Goal: Task Accomplishment & Management: Use online tool/utility

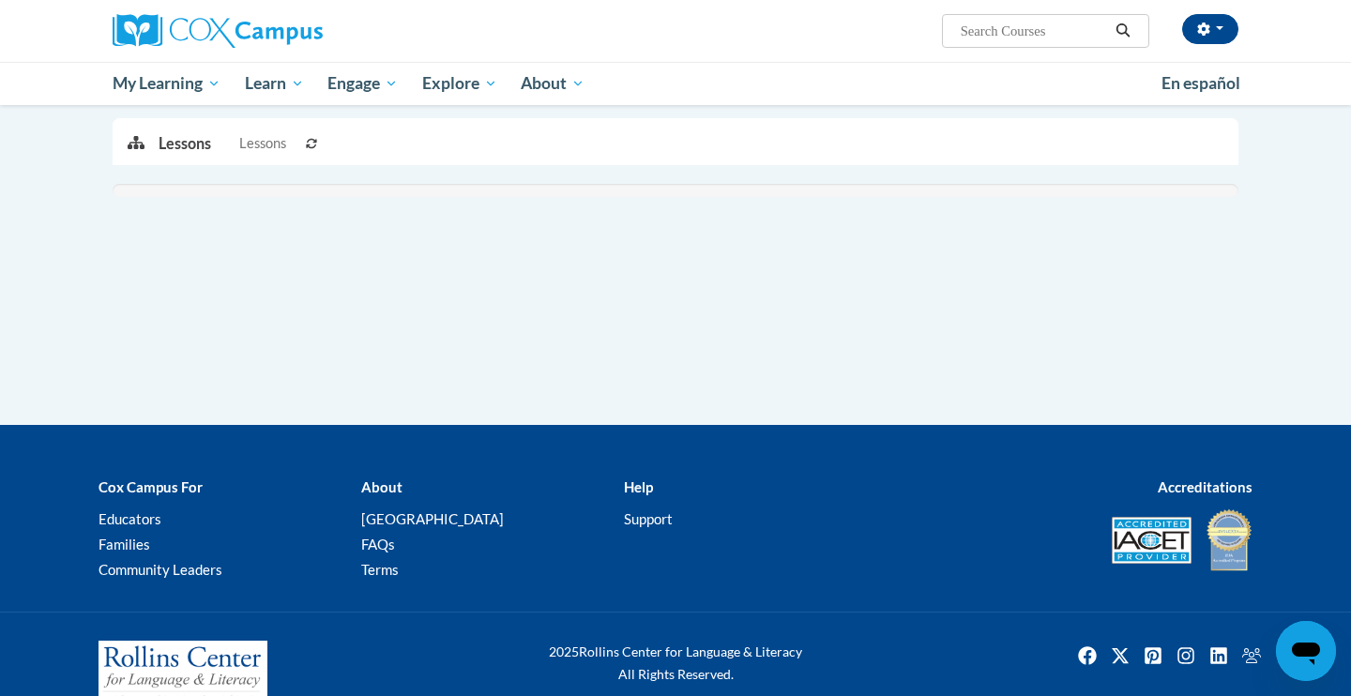
scroll to position [379, 0]
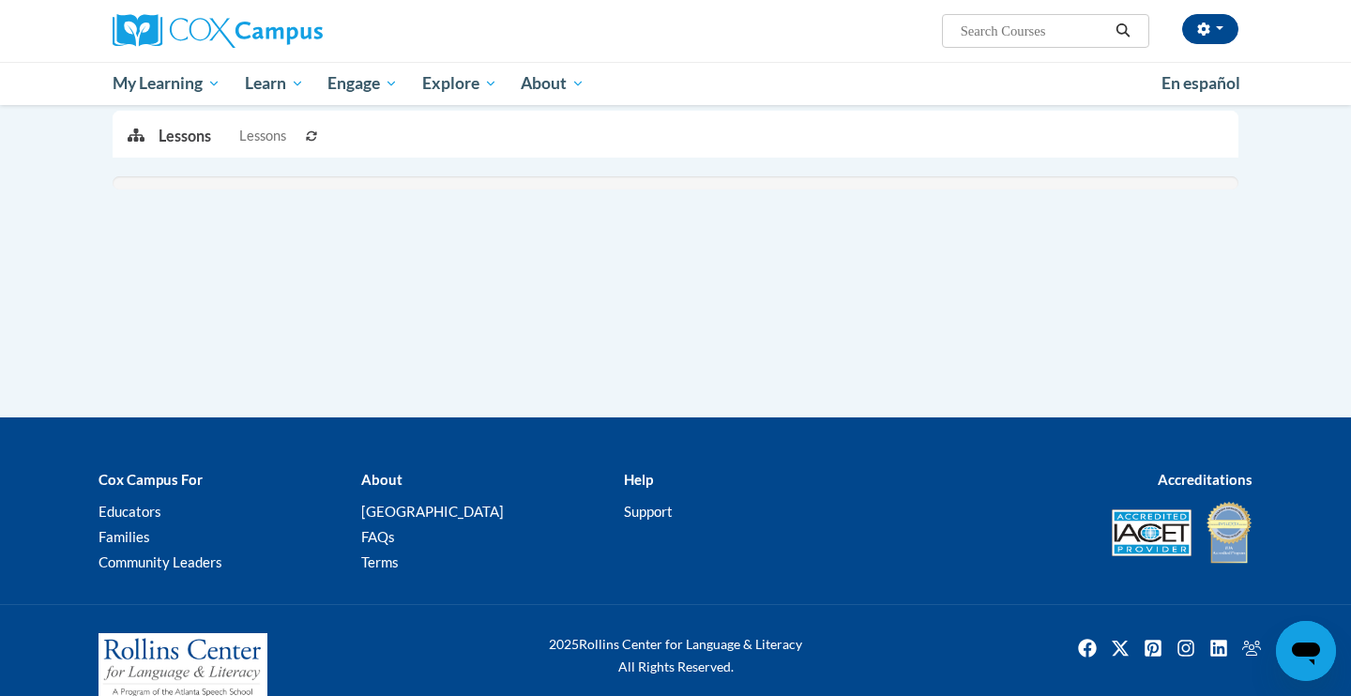
click at [317, 140] on icon at bounding box center [311, 135] width 11 height 11
click at [296, 135] on li "Lessons Lessons" at bounding box center [230, 137] width 142 height 50
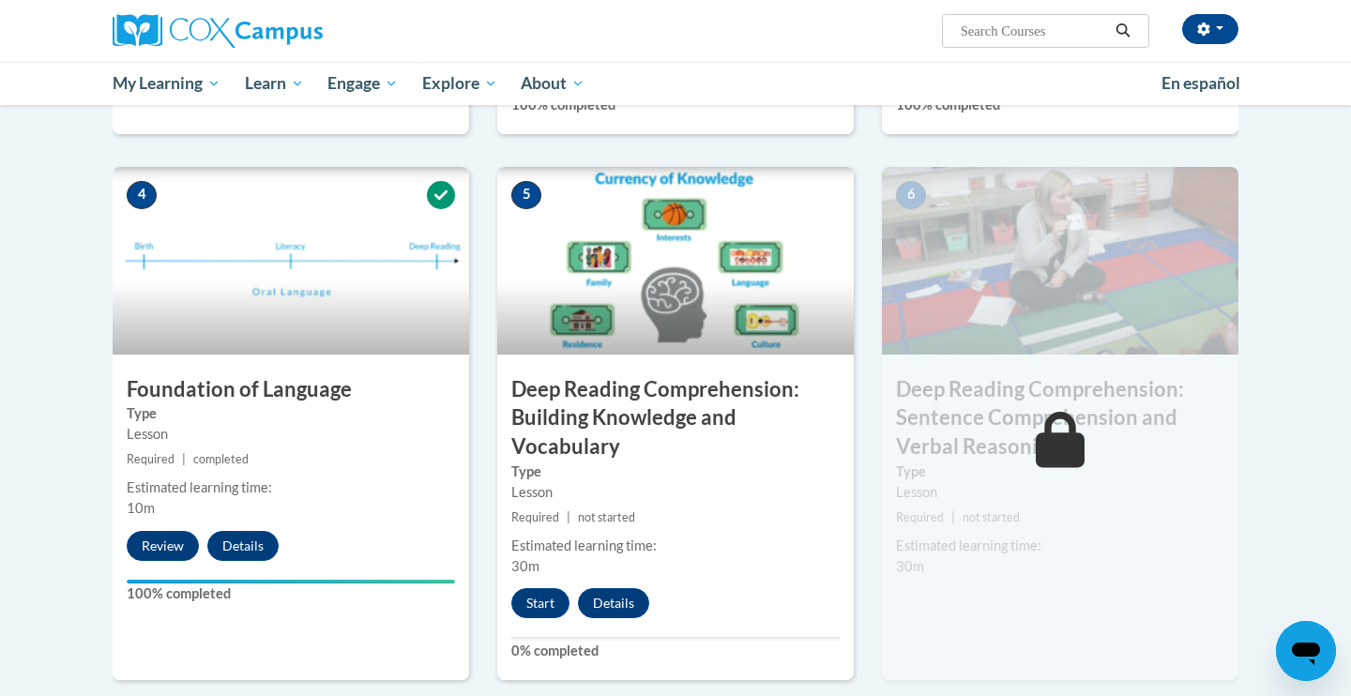
scroll to position [814, 0]
click at [532, 603] on button "Start" at bounding box center [540, 602] width 58 height 30
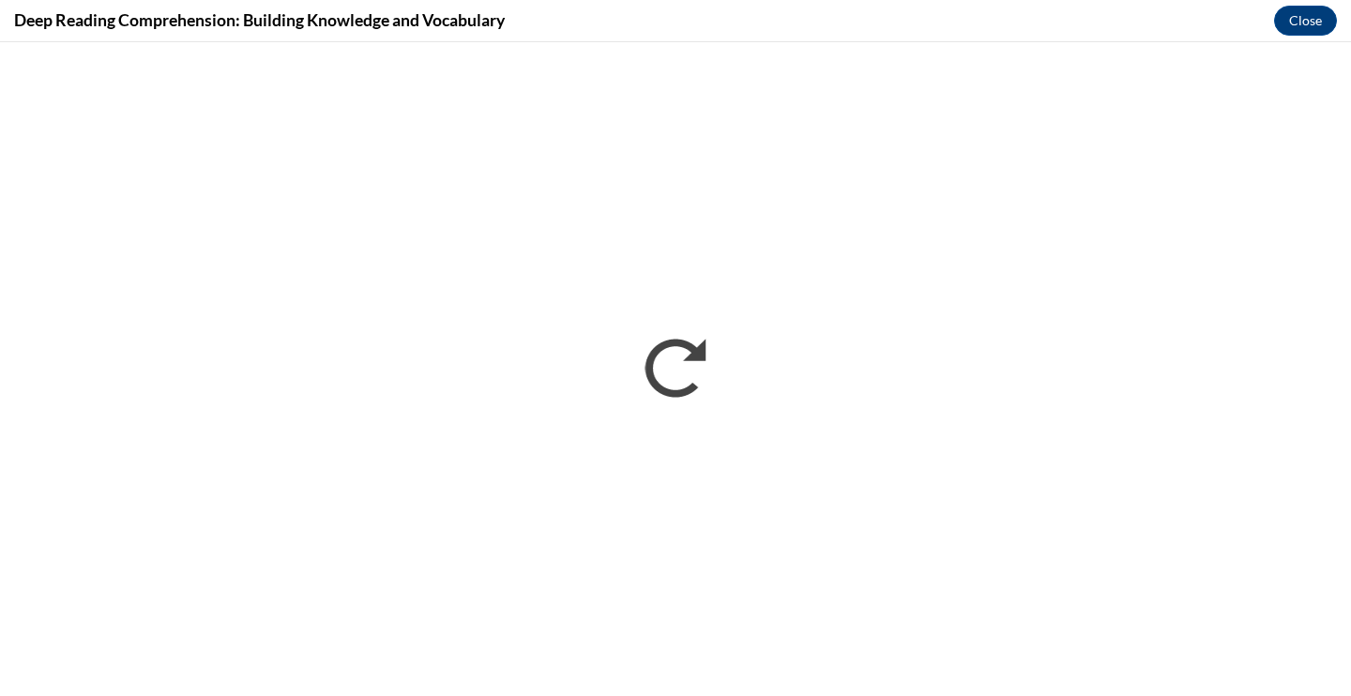
scroll to position [0, 0]
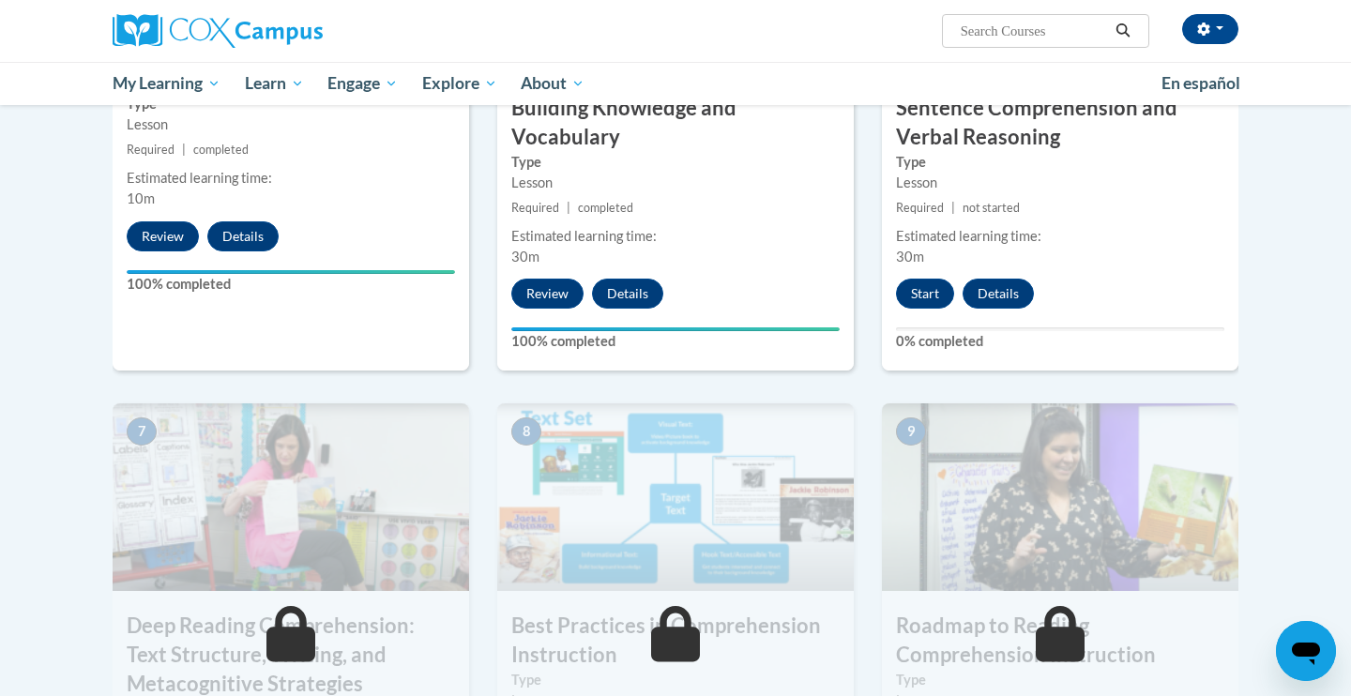
scroll to position [1126, 0]
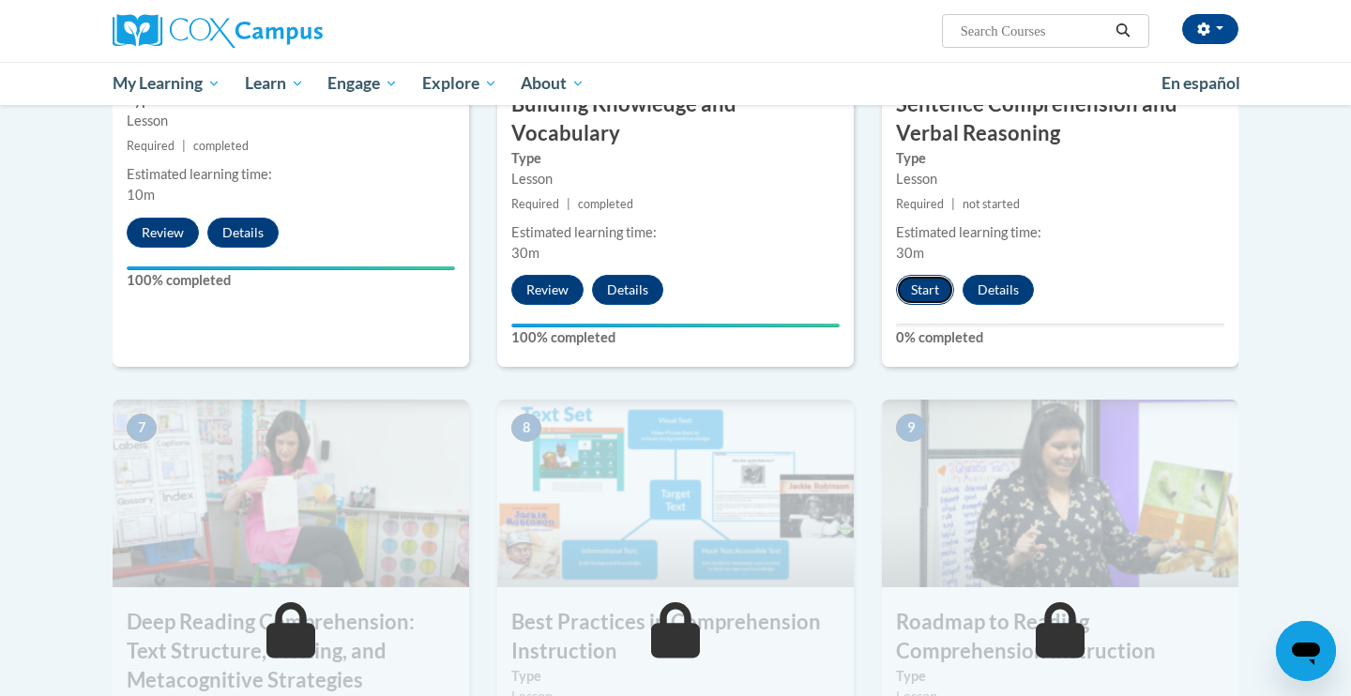
click at [924, 293] on button "Start" at bounding box center [925, 290] width 58 height 30
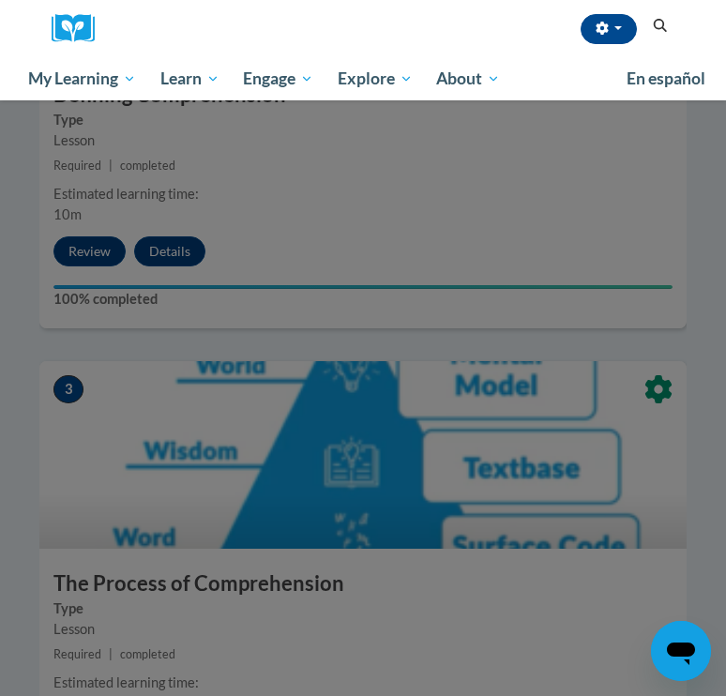
scroll to position [1162, 0]
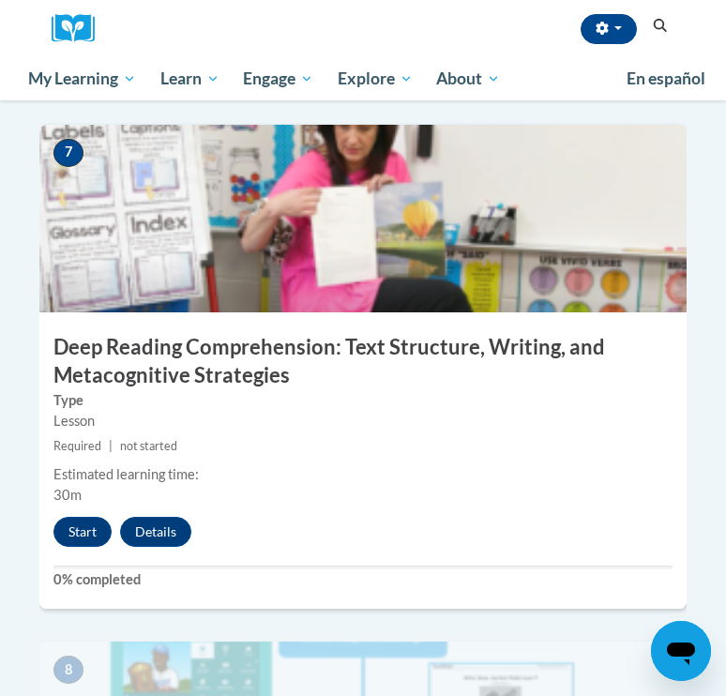
scroll to position [3563, 0]
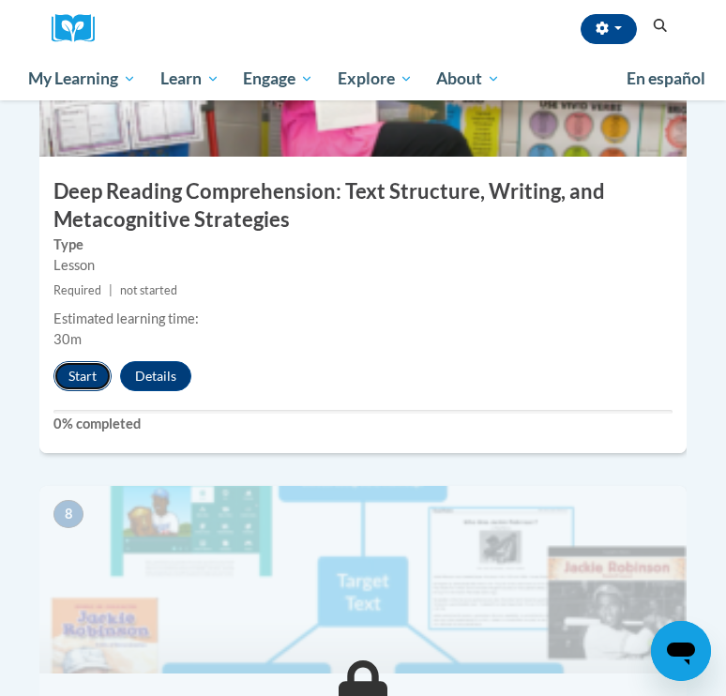
click at [81, 361] on button "Start" at bounding box center [82, 376] width 58 height 30
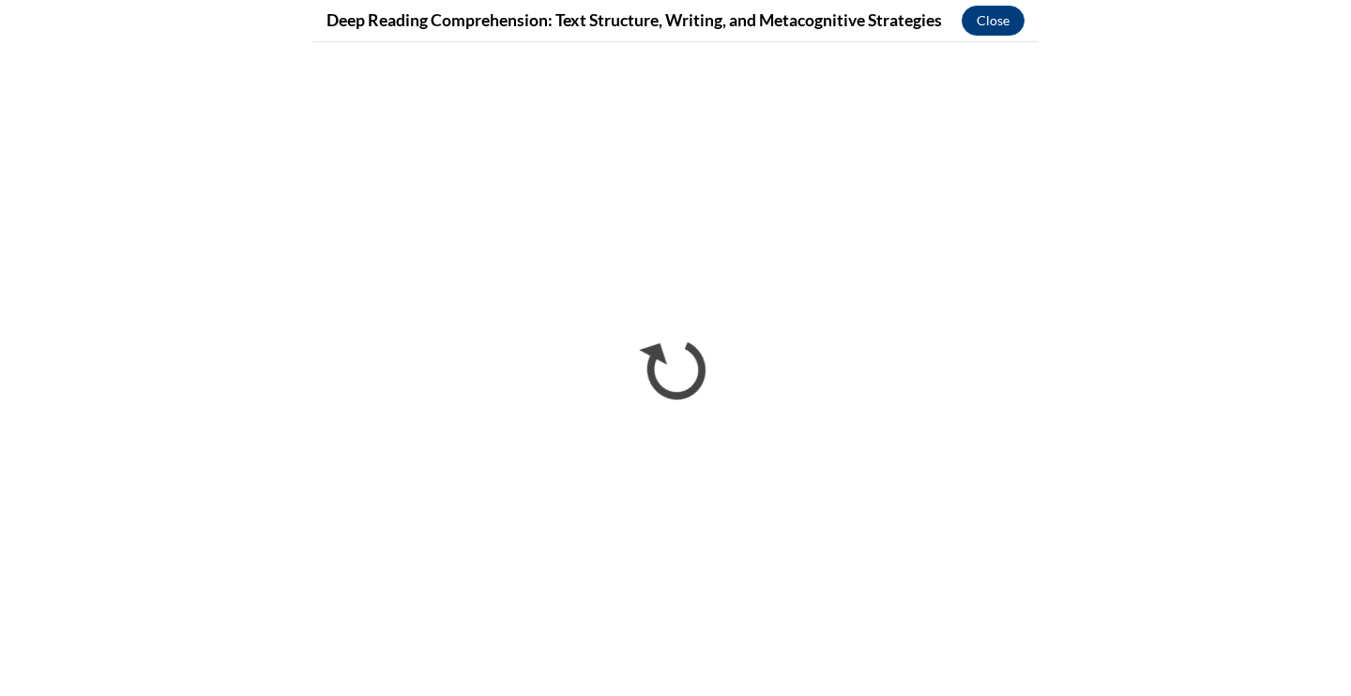
scroll to position [2256, 0]
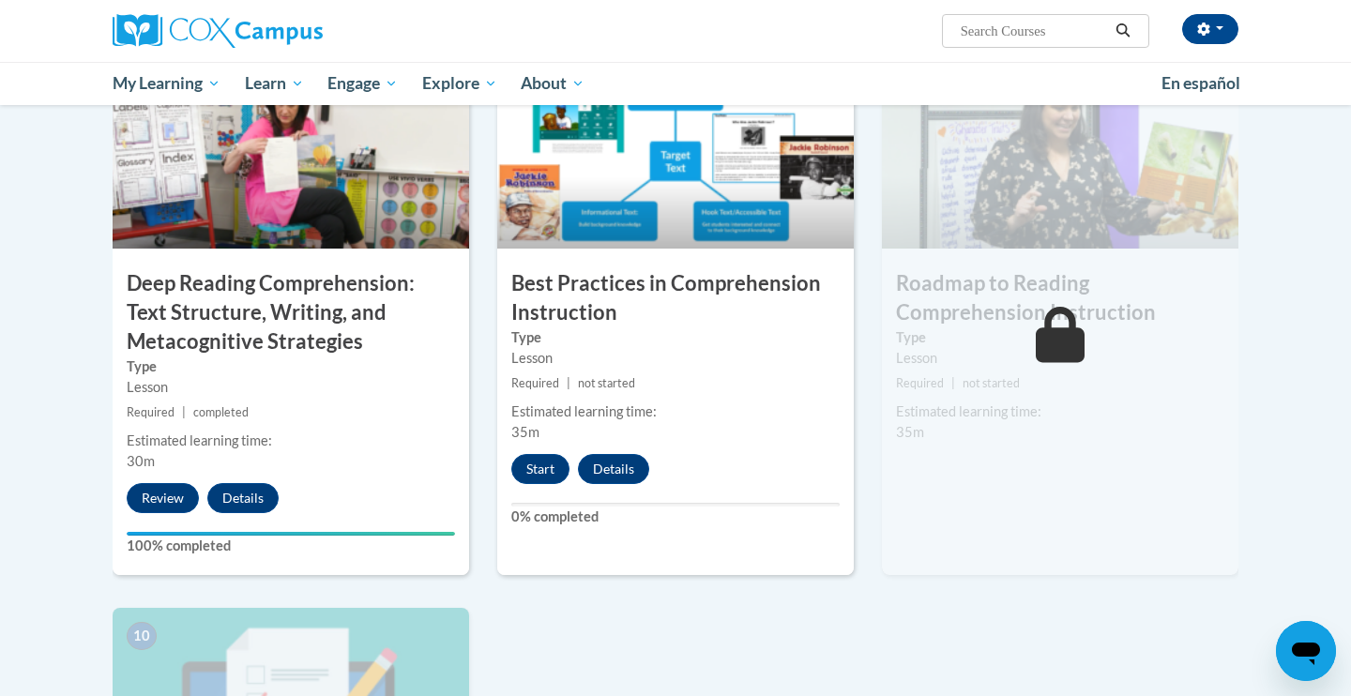
scroll to position [1459, 0]
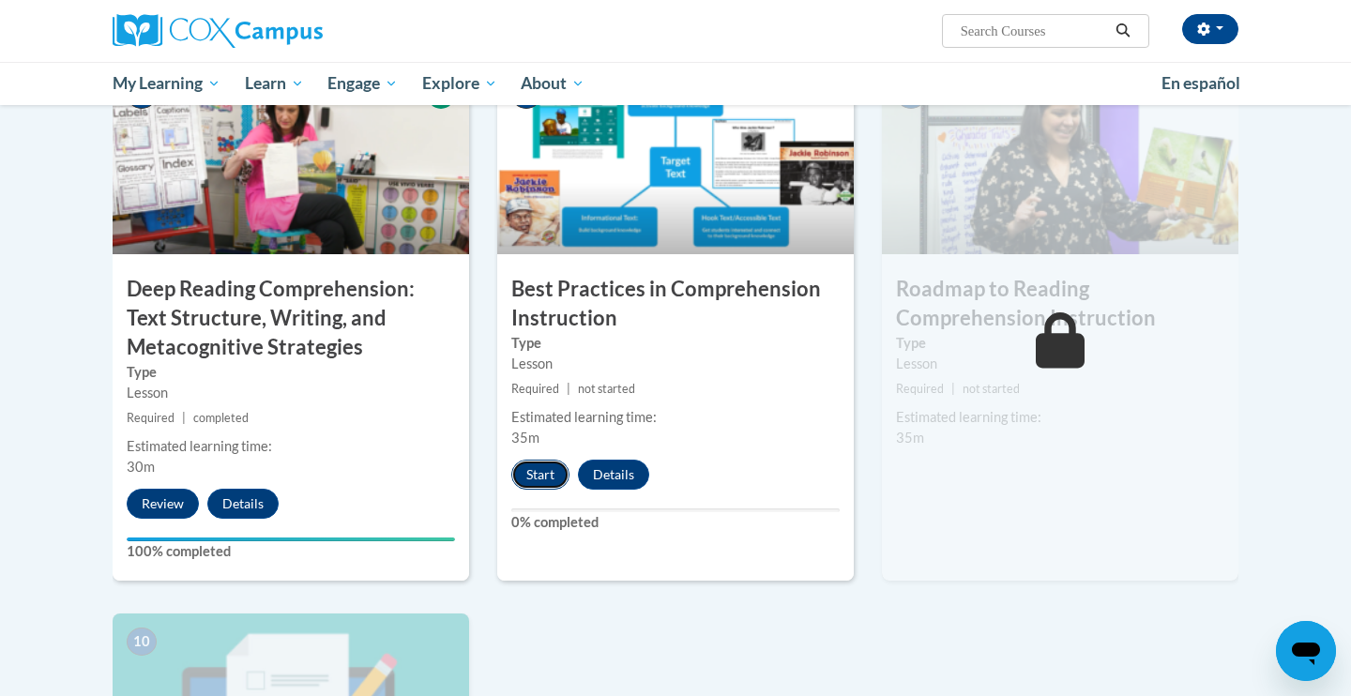
click at [518, 487] on button "Start" at bounding box center [540, 475] width 58 height 30
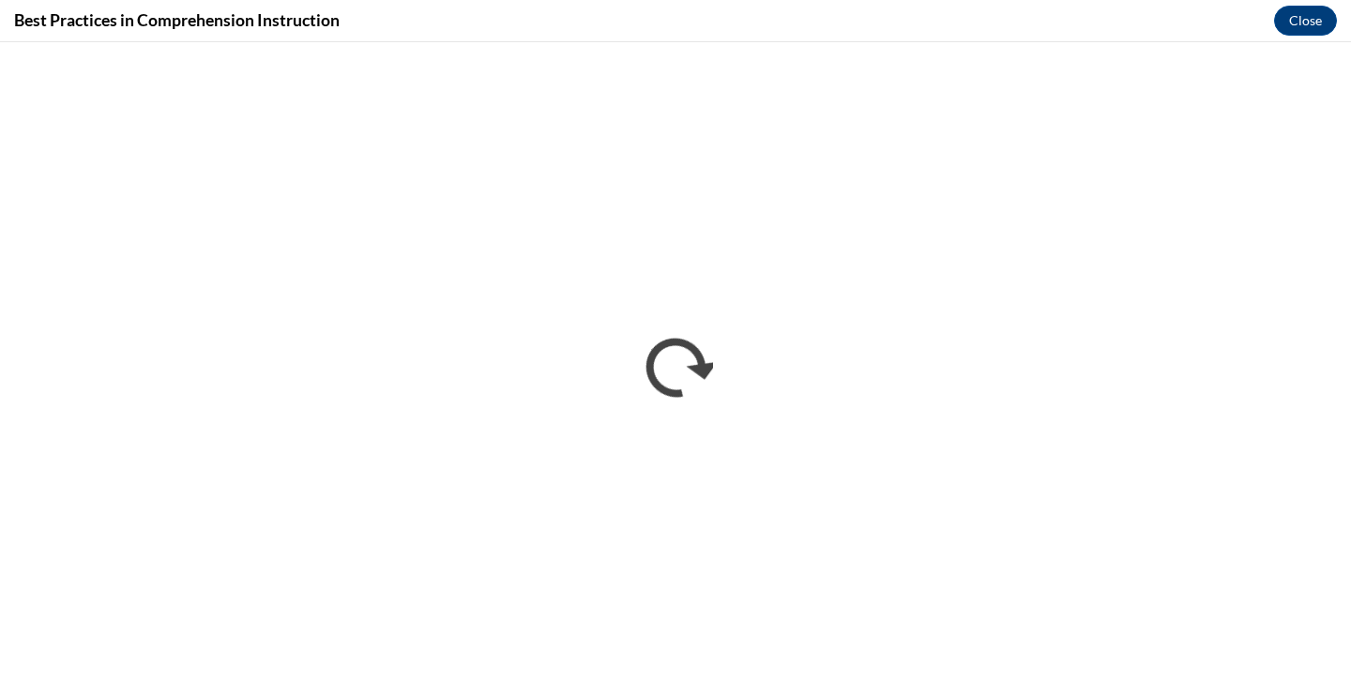
scroll to position [0, 0]
